Goal: Navigation & Orientation: Find specific page/section

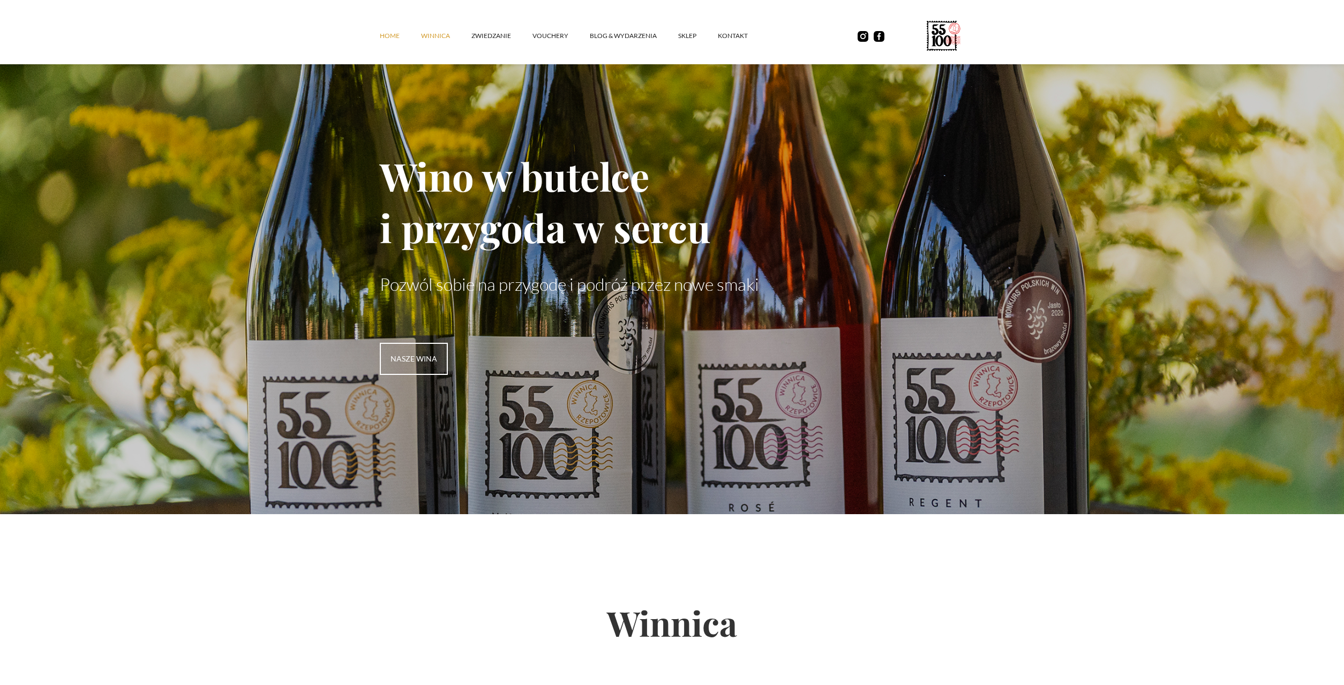
click at [429, 33] on link "winnica" at bounding box center [446, 36] width 50 height 32
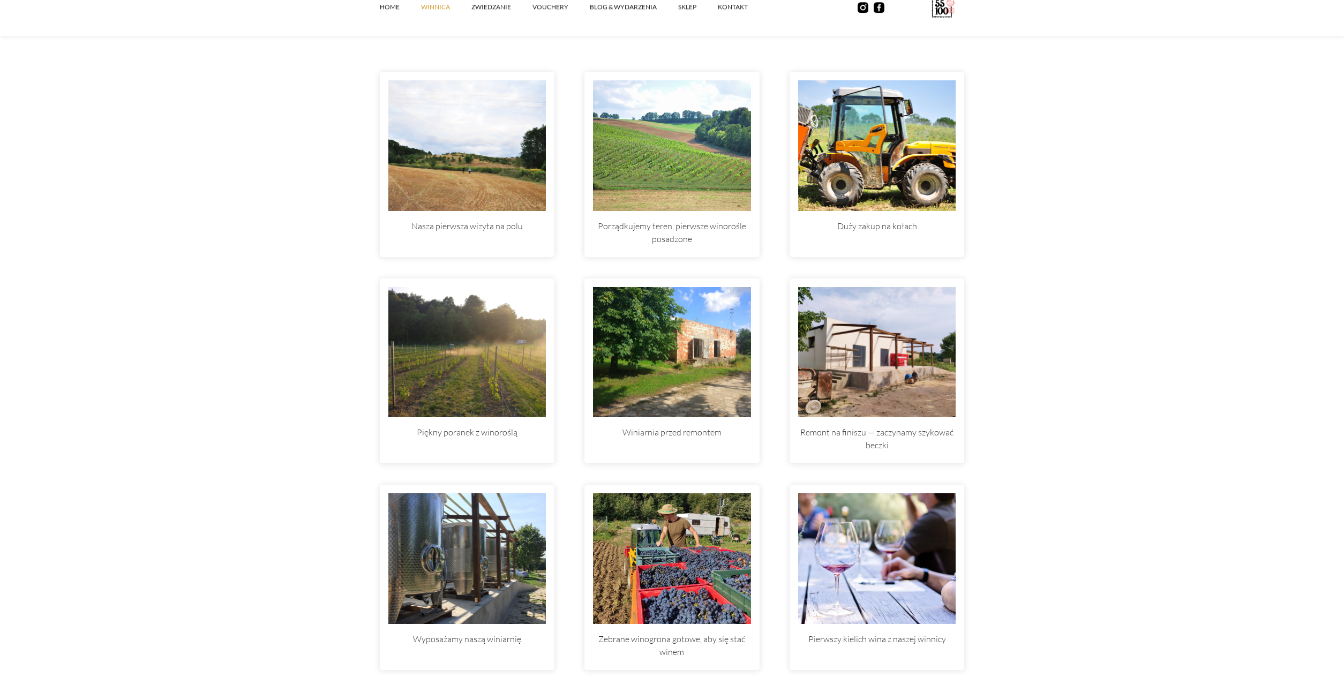
scroll to position [3061, 0]
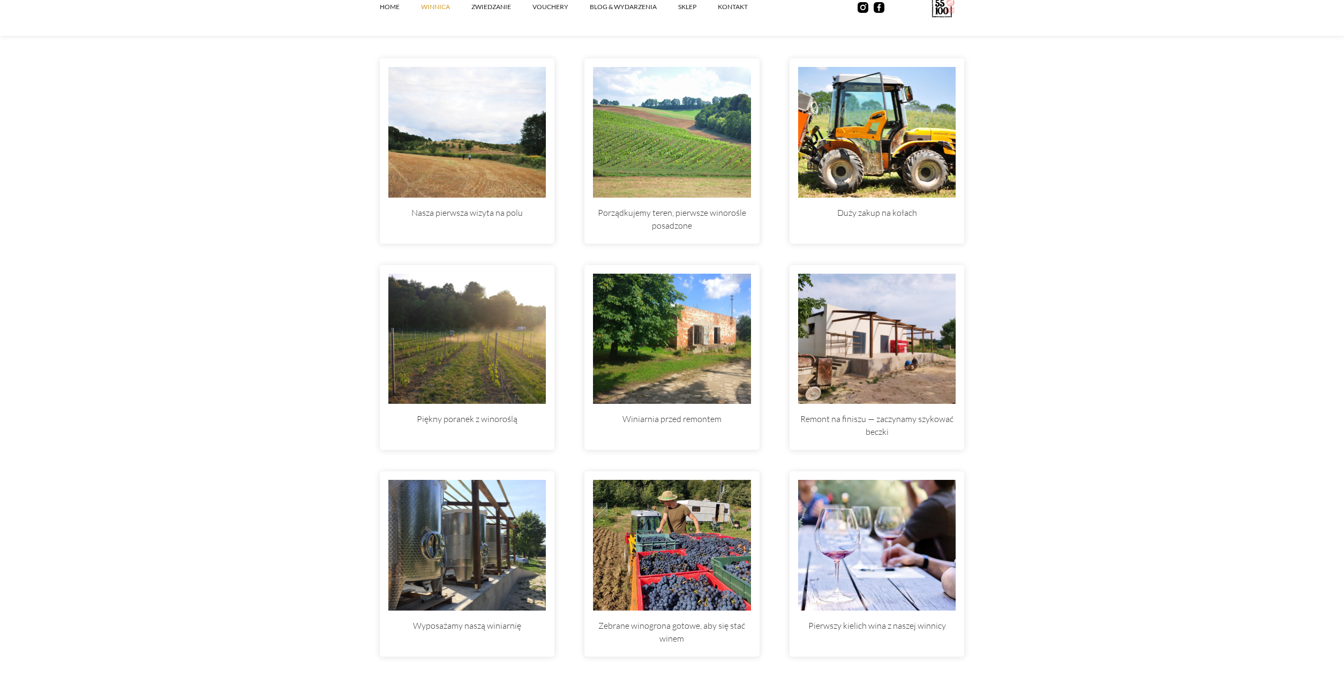
click at [859, 361] on img at bounding box center [877, 339] width 158 height 131
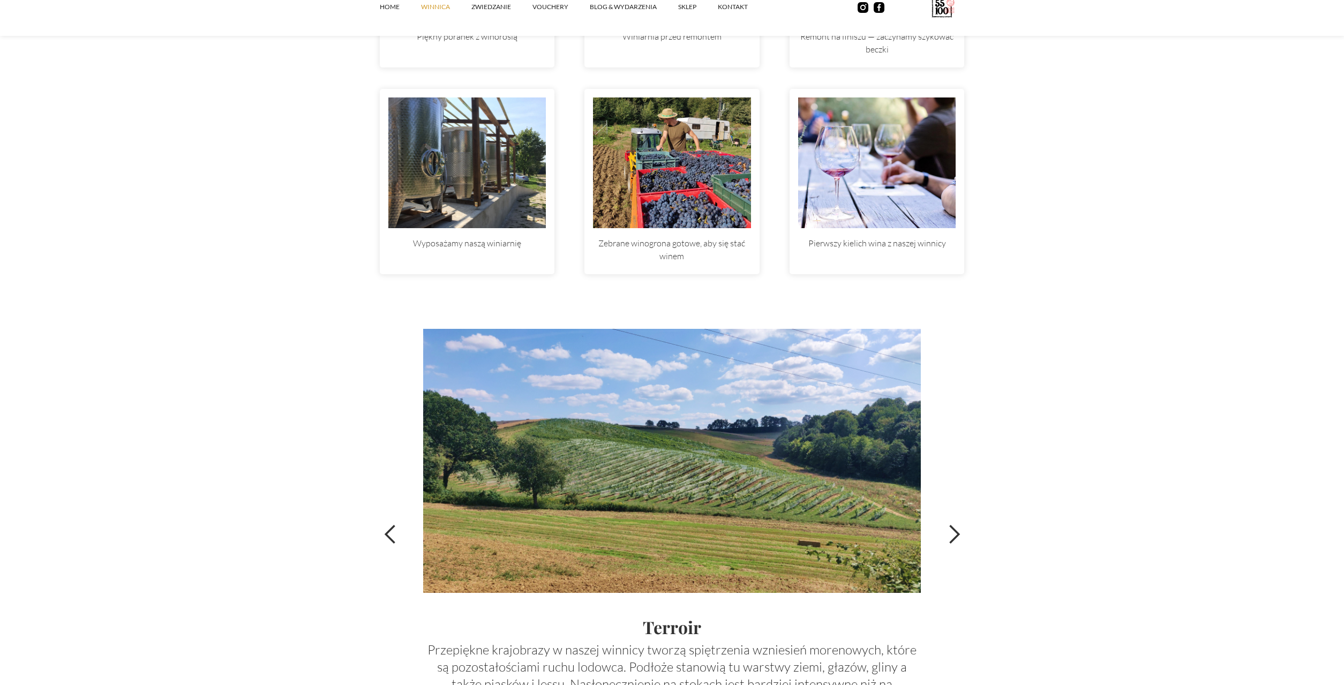
scroll to position [3662, 0]
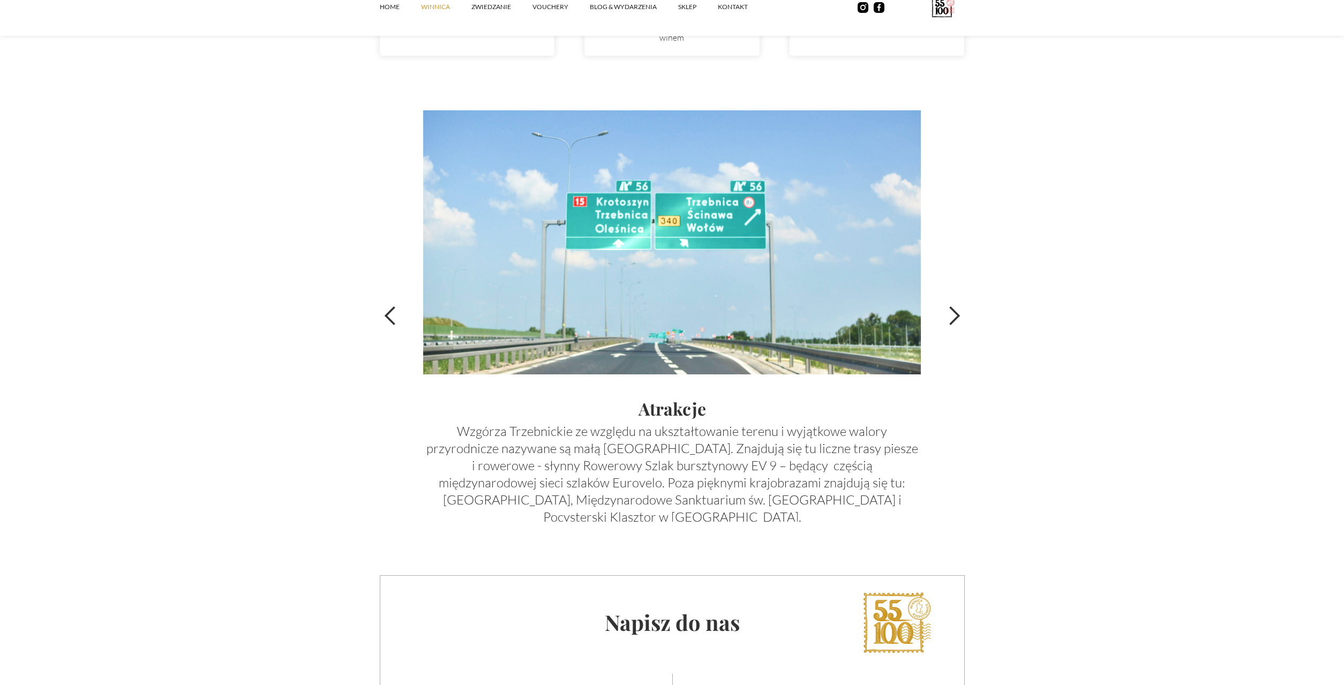
click at [392, 313] on div "previous slide" at bounding box center [390, 315] width 21 height 21
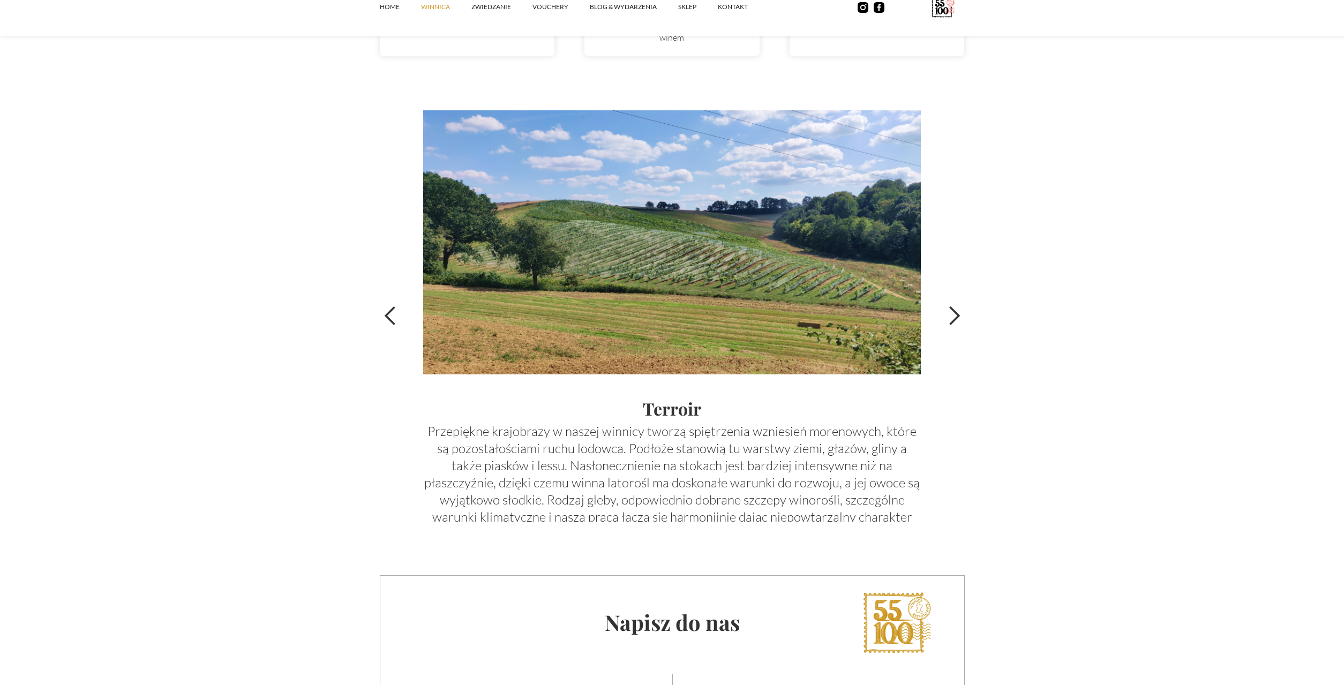
click at [957, 312] on div "next slide" at bounding box center [954, 315] width 21 height 21
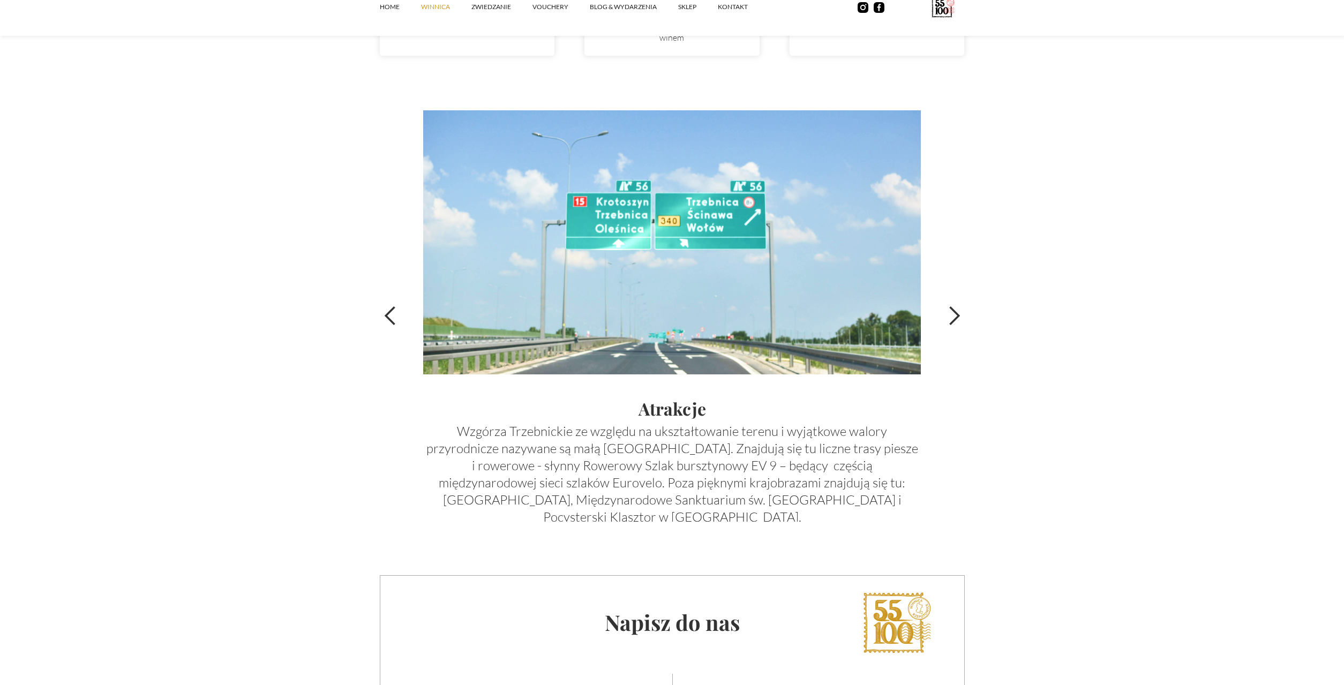
click at [957, 313] on div "next slide" at bounding box center [954, 315] width 21 height 21
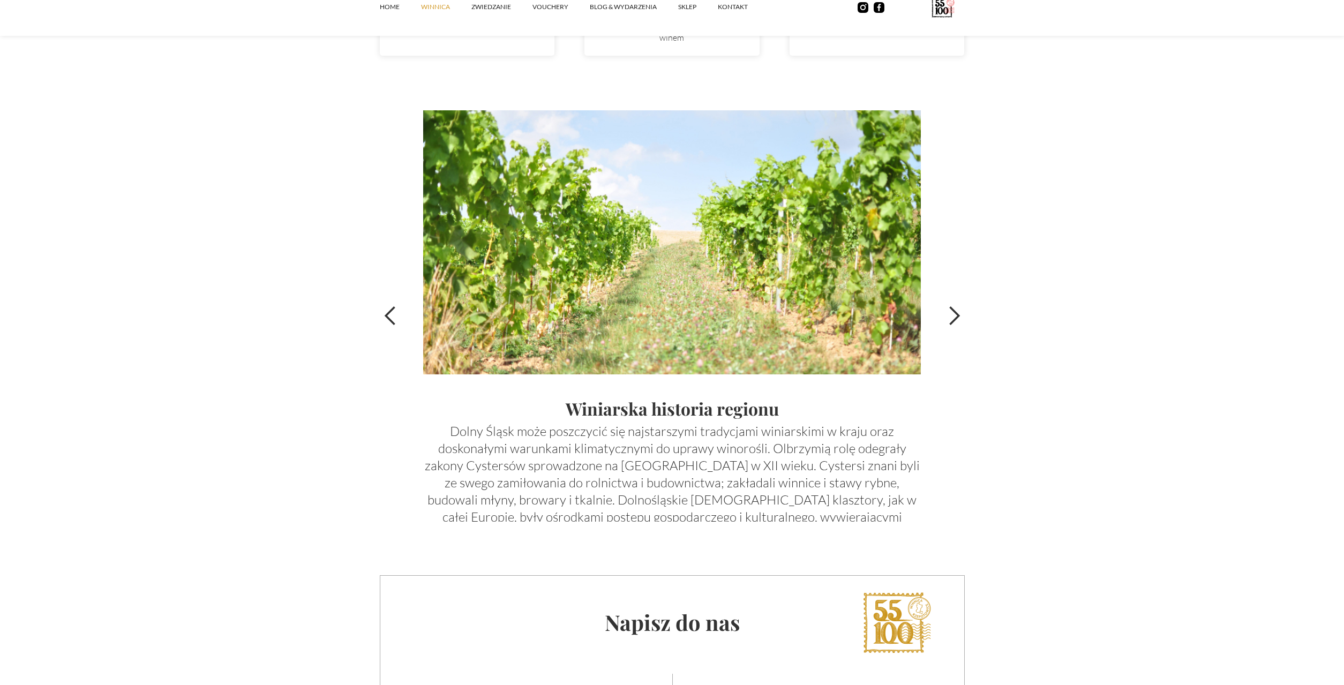
click at [956, 314] on div "next slide" at bounding box center [954, 315] width 21 height 21
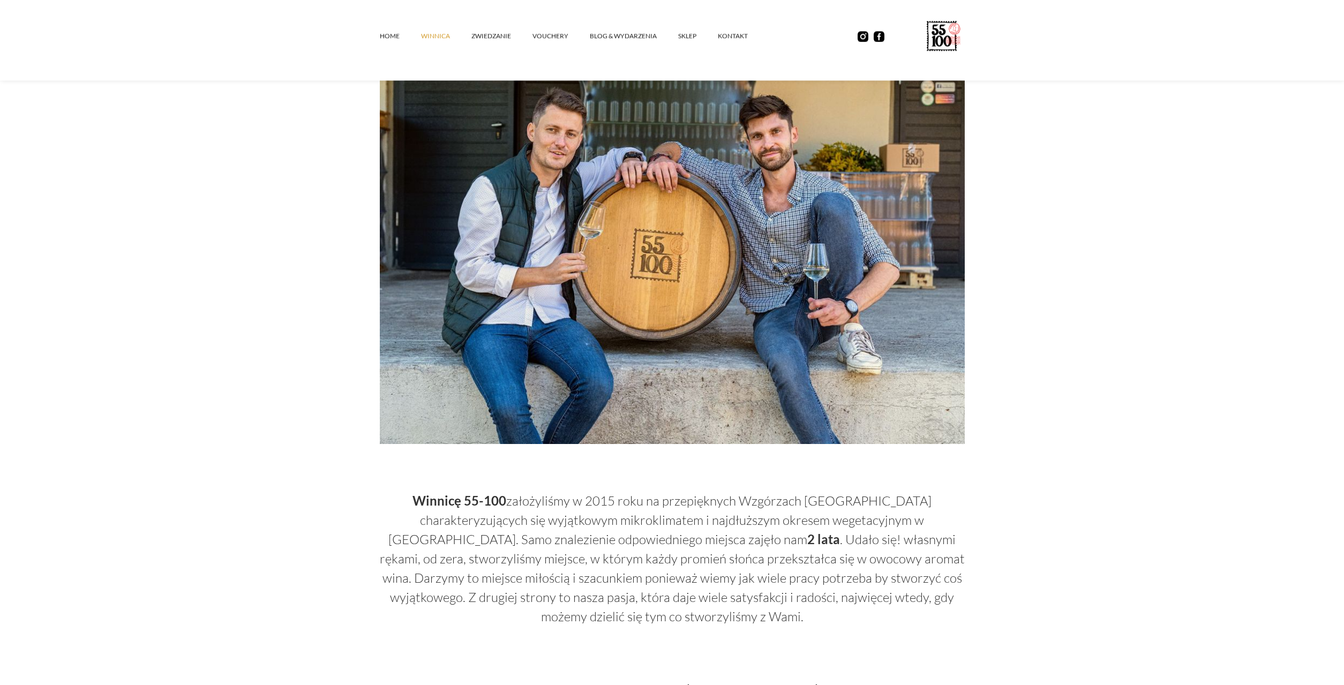
scroll to position [0, 0]
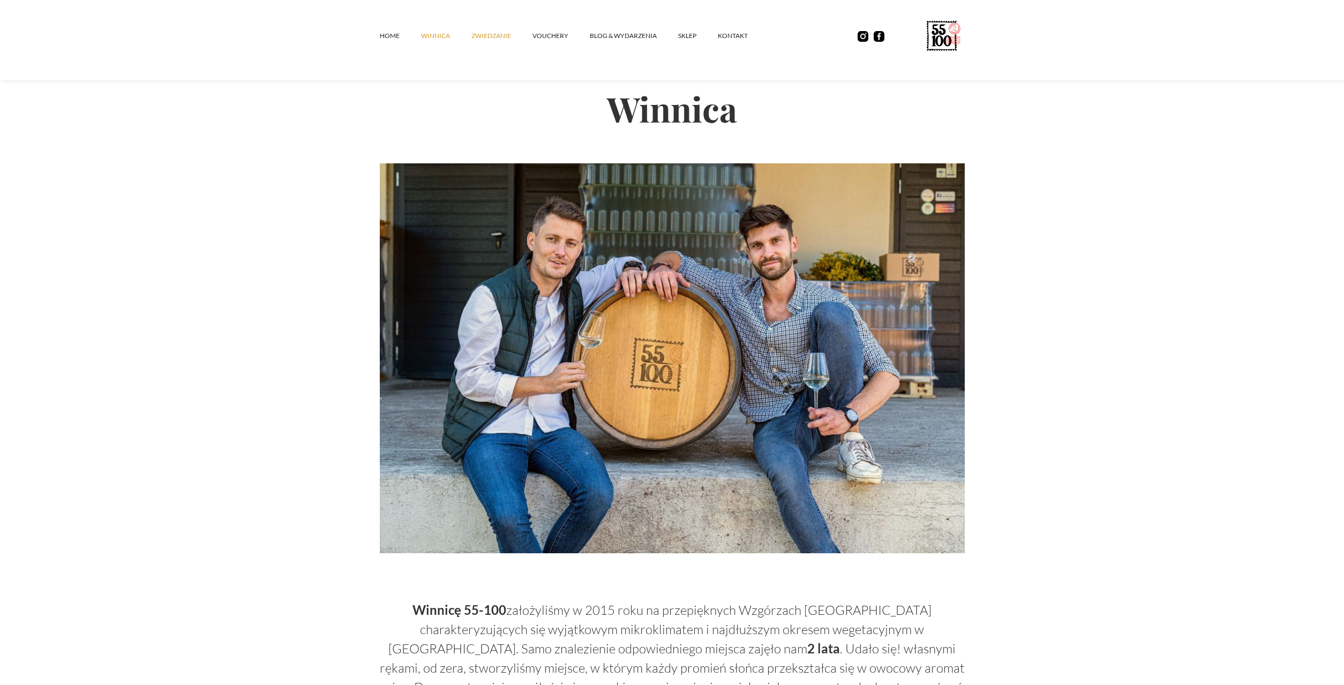
click at [500, 35] on link "ZWIEDZANIE" at bounding box center [502, 36] width 61 height 32
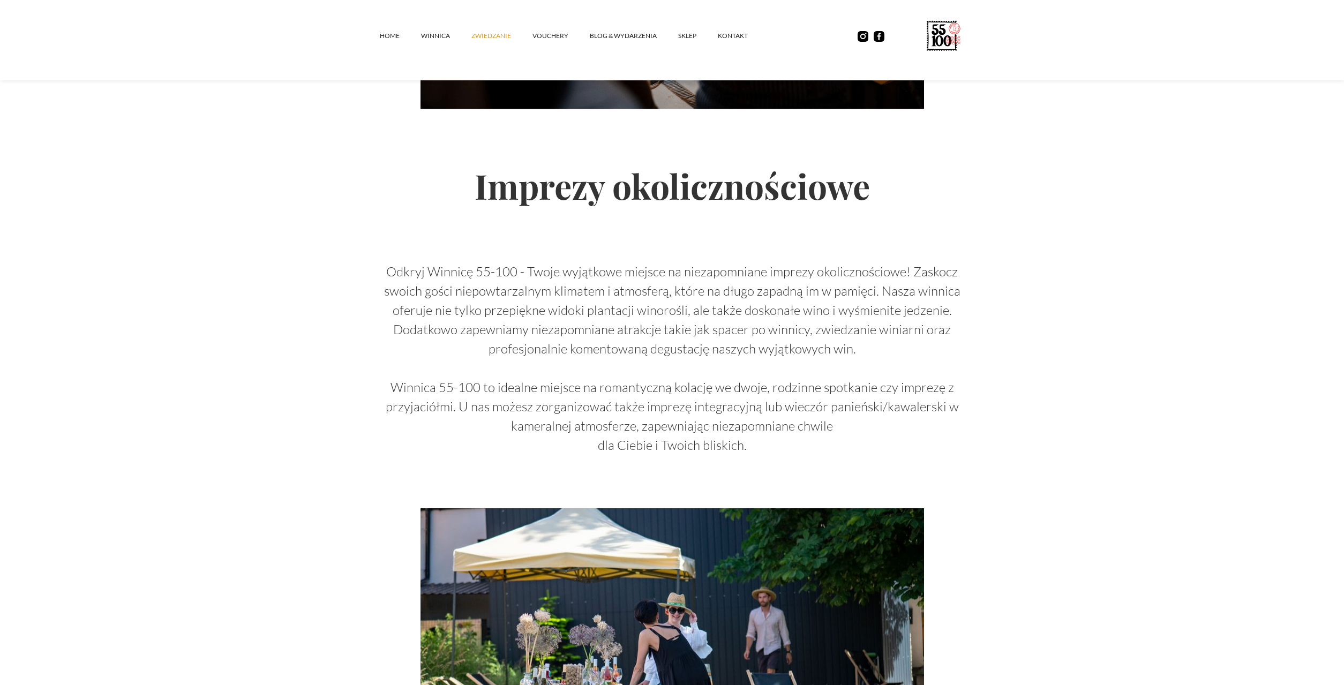
scroll to position [1312, 0]
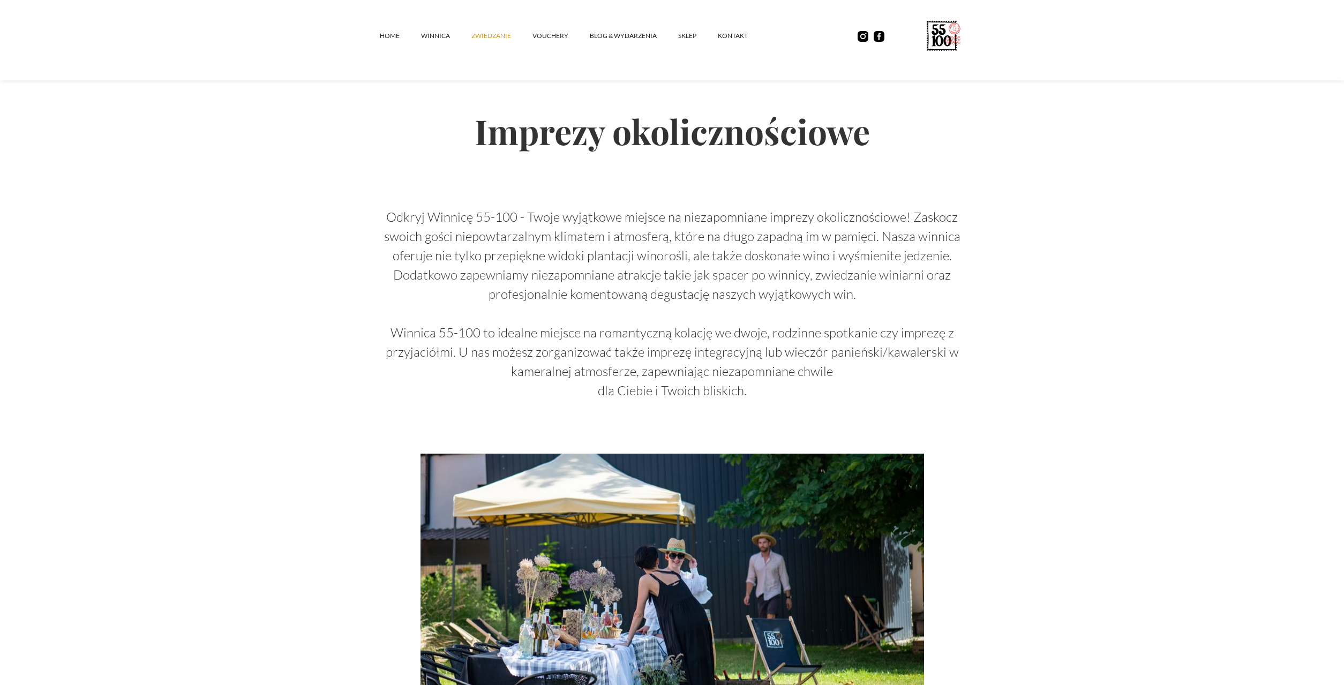
click at [531, 32] on link "ZWIEDZANIE" at bounding box center [502, 36] width 61 height 32
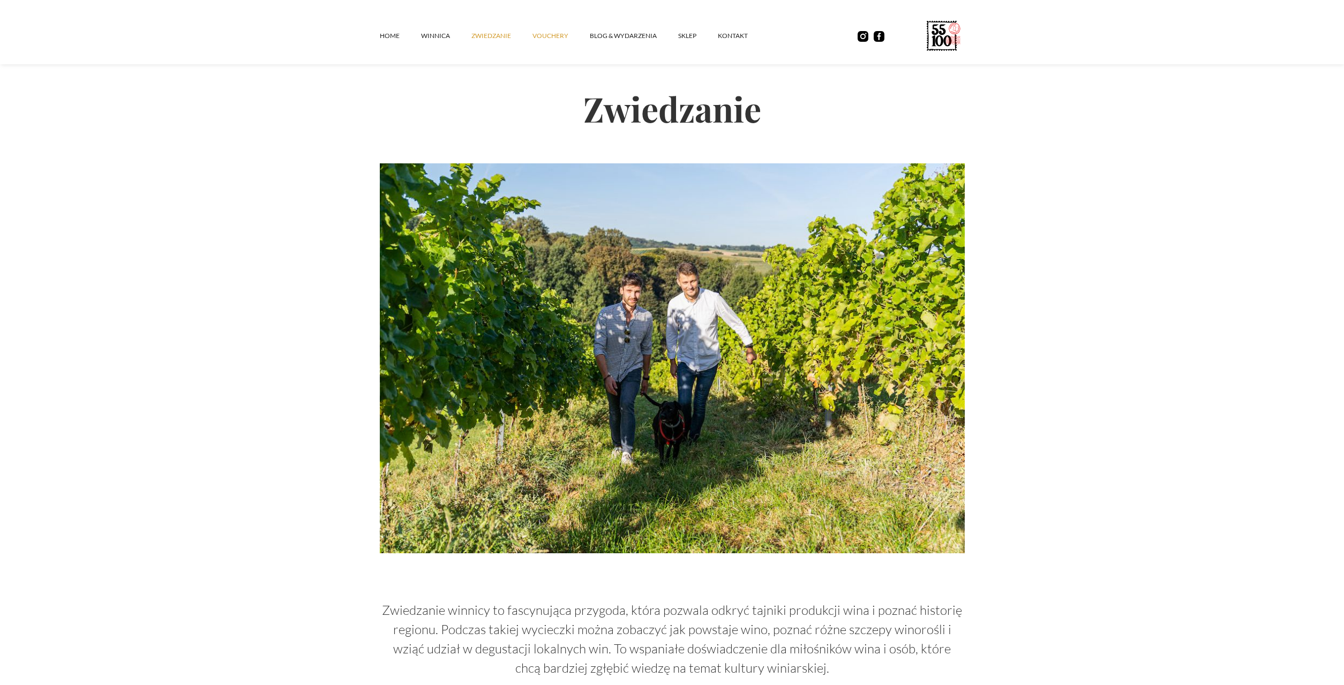
click at [562, 35] on link "vouchery" at bounding box center [561, 36] width 57 height 32
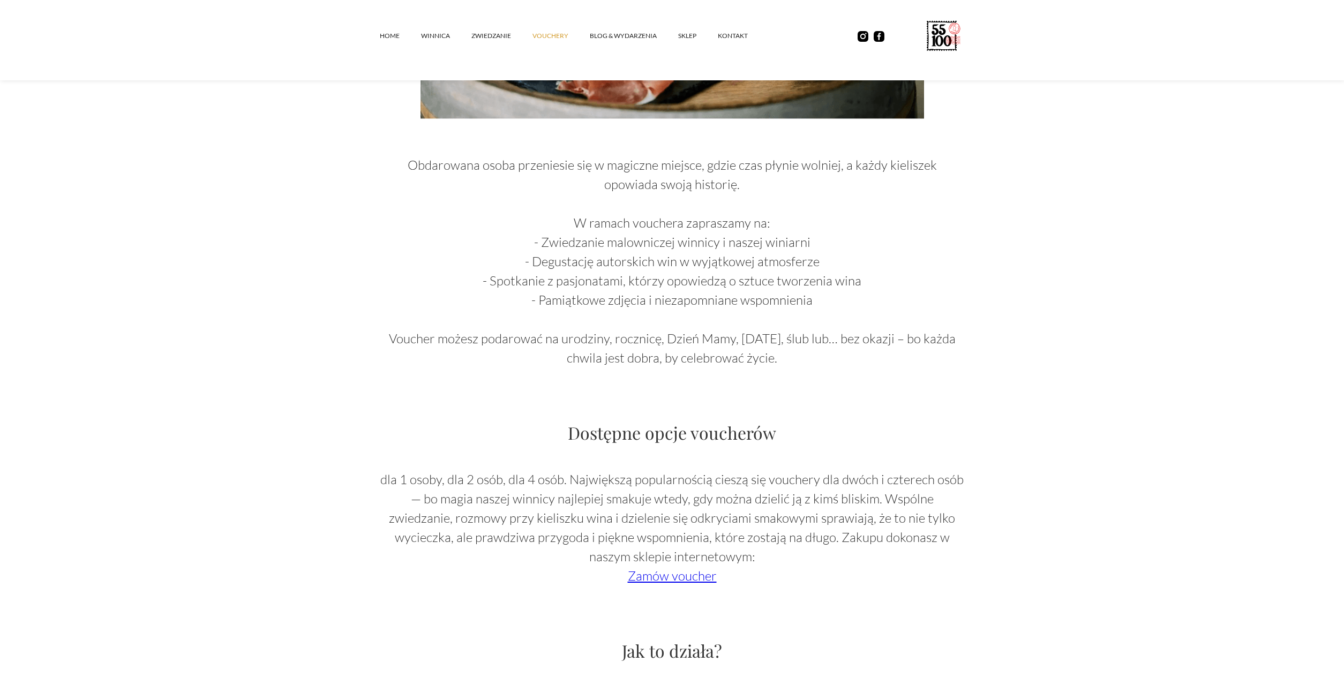
scroll to position [273, 0]
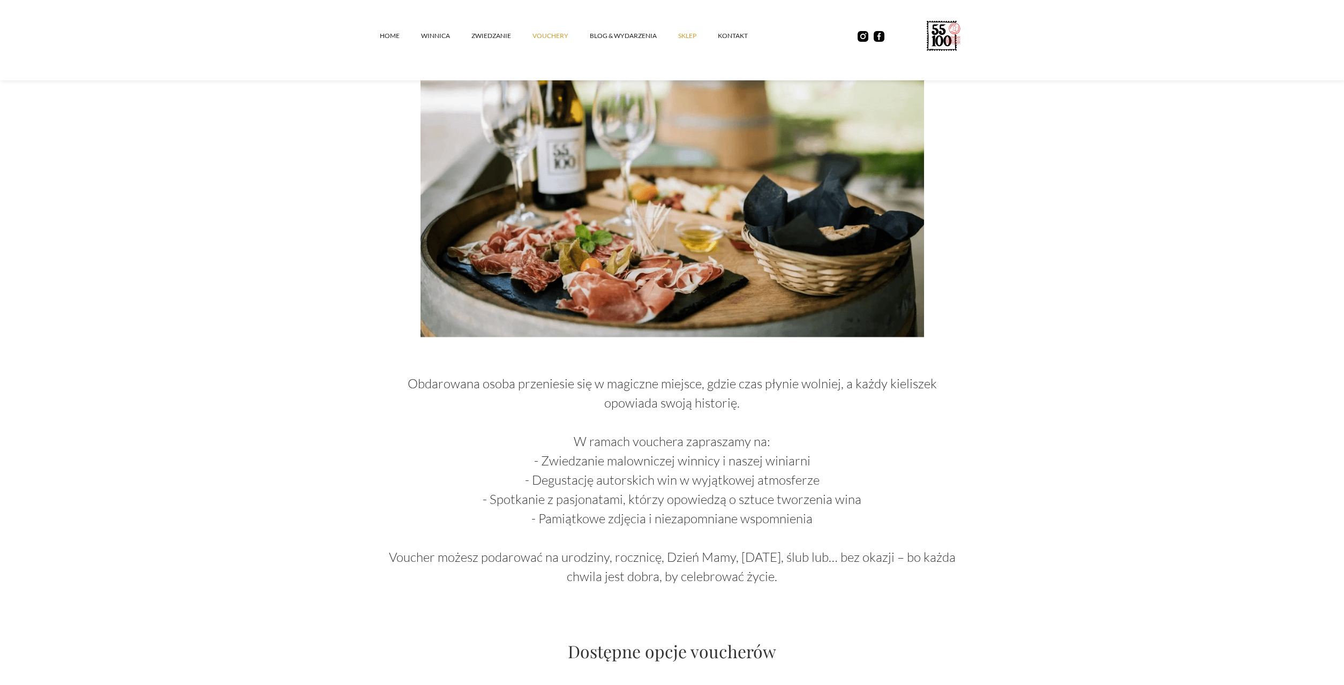
click at [682, 38] on link "SKLEP" at bounding box center [698, 36] width 40 height 32
